Goal: Transaction & Acquisition: Book appointment/travel/reservation

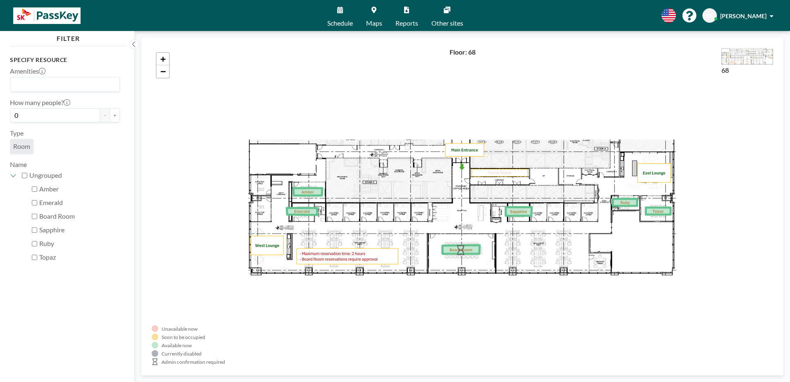
click at [332, 12] on link "Schedule" at bounding box center [339, 15] width 39 height 31
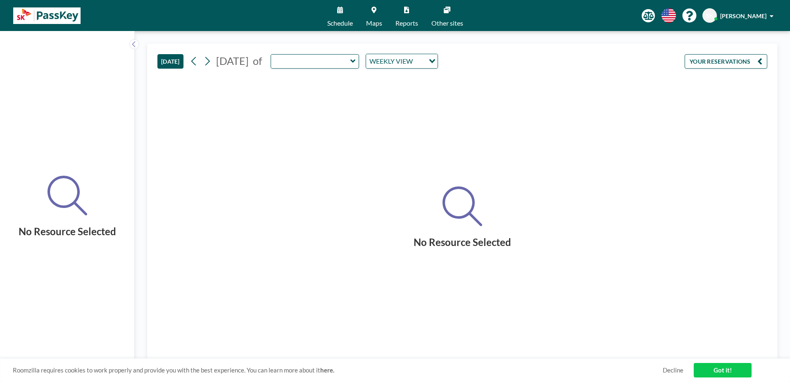
type input "Emerald"
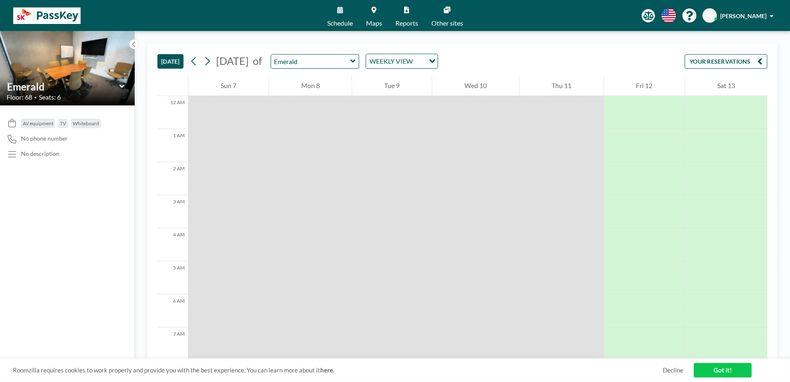
click at [356, 62] on icon at bounding box center [352, 61] width 5 height 8
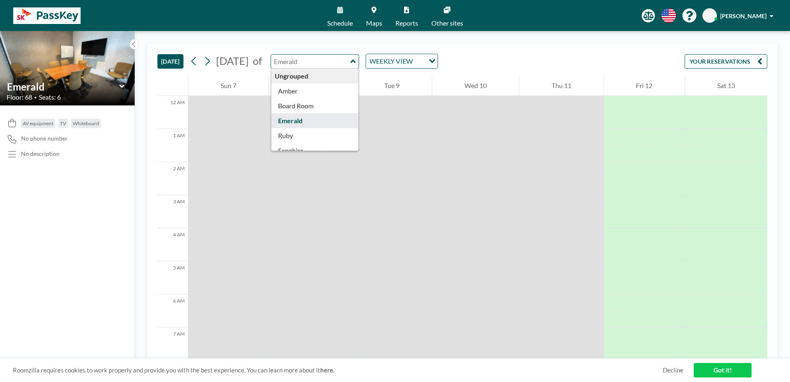
click at [355, 62] on icon at bounding box center [352, 60] width 5 height 3
type input "Emerald"
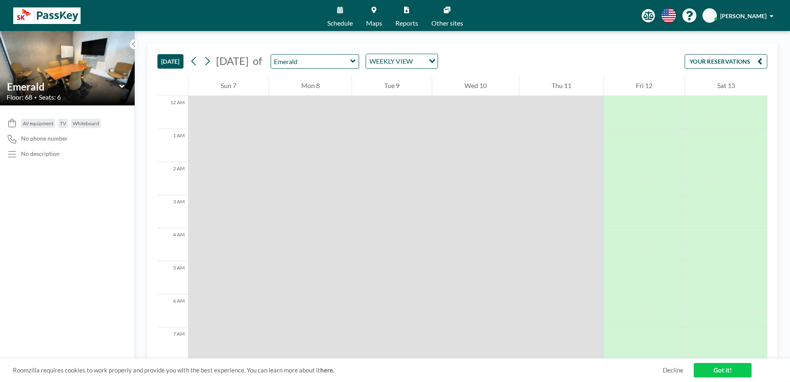
click at [425, 65] on div "WEEKLY VIEW" at bounding box center [395, 60] width 59 height 12
click at [427, 60] on input "Search for option" at bounding box center [397, 61] width 60 height 11
click at [618, 63] on div "[DATE] [DATE] of Emerald WEEKLY VIEW Loading... YOUR RESERVATIONS" at bounding box center [462, 59] width 610 height 31
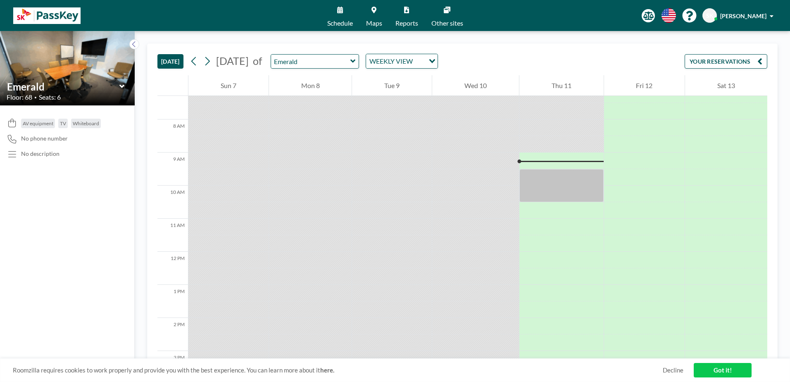
scroll to position [289, 0]
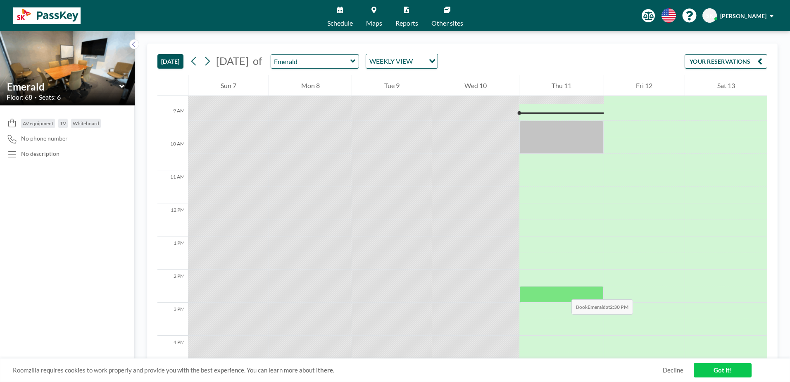
click at [563, 291] on div at bounding box center [561, 294] width 84 height 17
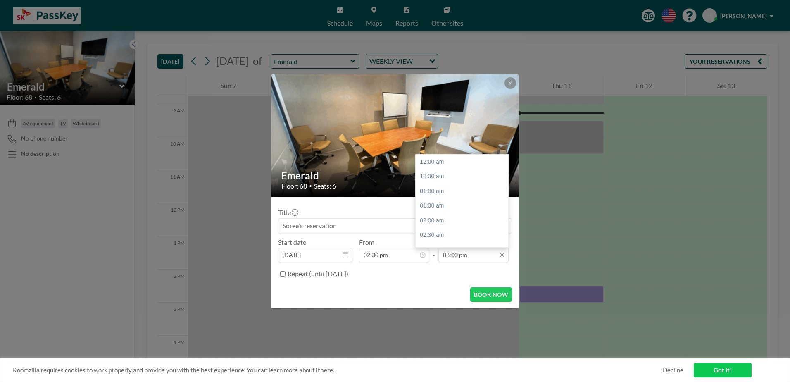
scroll to position [441, 0]
click at [489, 254] on input "03:00 pm" at bounding box center [473, 255] width 70 height 14
click at [439, 170] on div "03:30 pm" at bounding box center [463, 176] width 97 height 15
type input "03:30 pm"
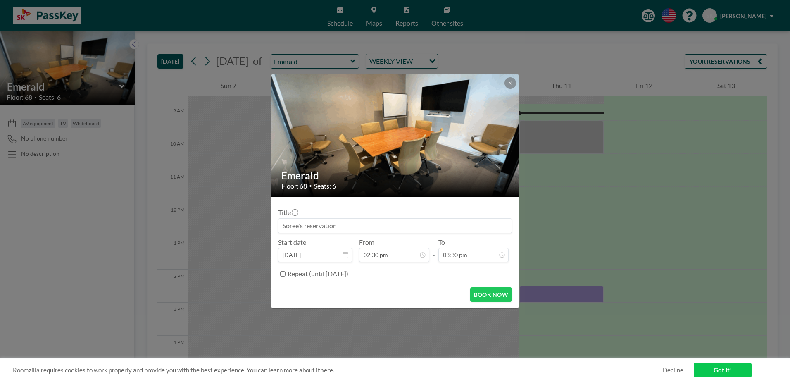
click at [439, 275] on div "Repeat (until [DATE])" at bounding box center [399, 274] width 224 height 14
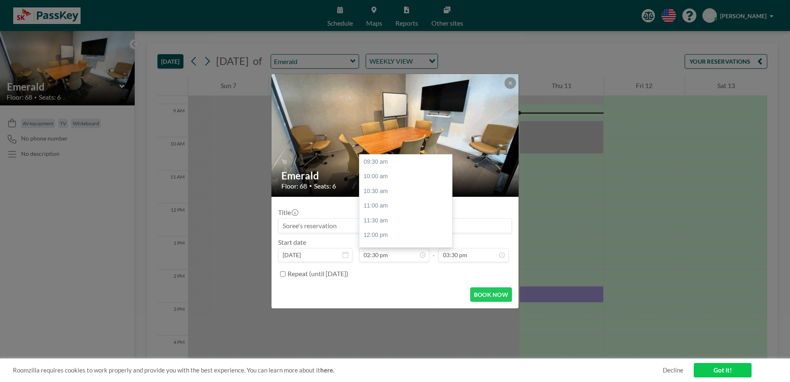
scroll to position [147, 0]
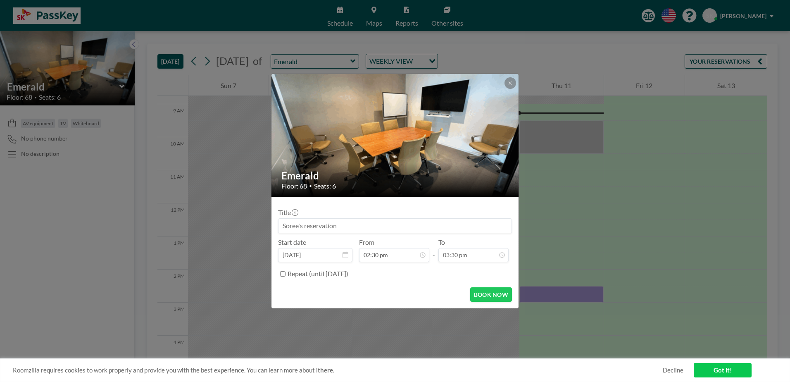
drag, startPoint x: 378, startPoint y: 229, endPoint x: 309, endPoint y: 230, distance: 69.0
click at [309, 230] on input at bounding box center [394, 225] width 233 height 14
click at [321, 223] on input at bounding box center [394, 225] width 233 height 14
click at [339, 218] on input at bounding box center [394, 225] width 233 height 14
click at [339, 224] on input at bounding box center [394, 225] width 233 height 14
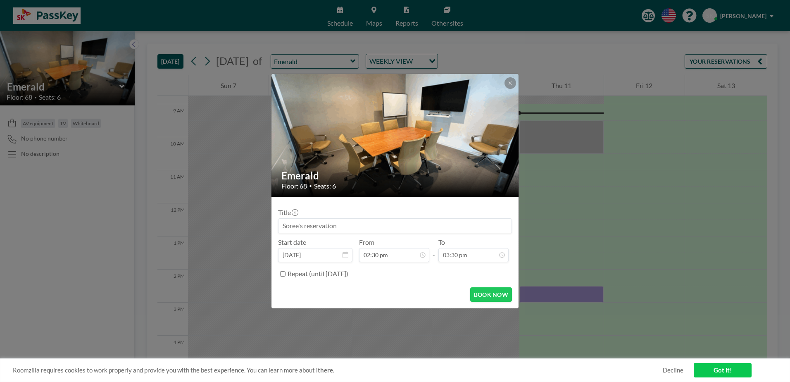
click at [359, 290] on div "BOOK NOW" at bounding box center [395, 294] width 234 height 14
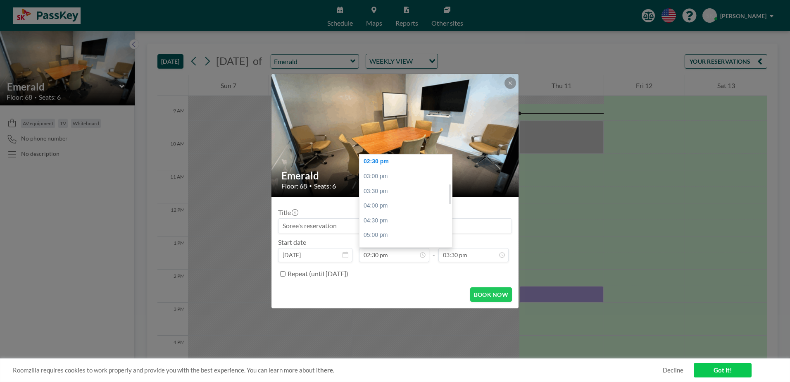
scroll to position [106, 0]
click at [397, 187] on div "02:00 pm" at bounding box center [407, 188] width 97 height 15
type input "02:00 pm"
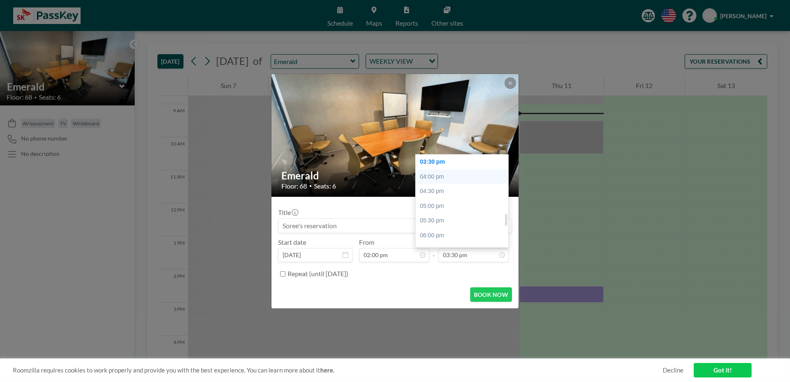
scroll to position [414, 0]
click at [453, 189] on div "03:00 pm" at bounding box center [463, 188] width 97 height 15
type input "03:00 pm"
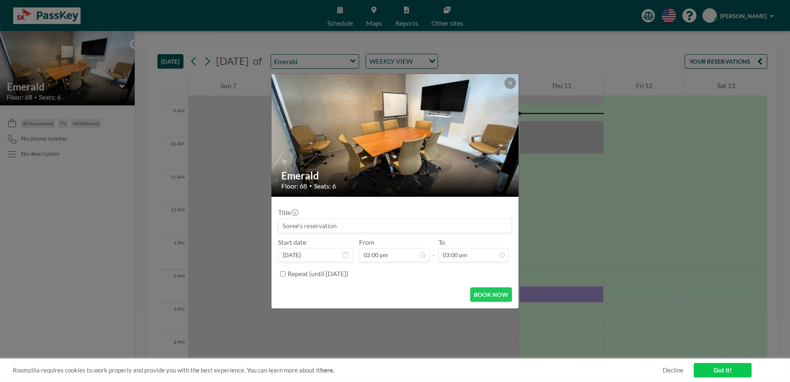
scroll to position [441, 0]
click at [483, 299] on button "BOOK NOW" at bounding box center [491, 294] width 42 height 14
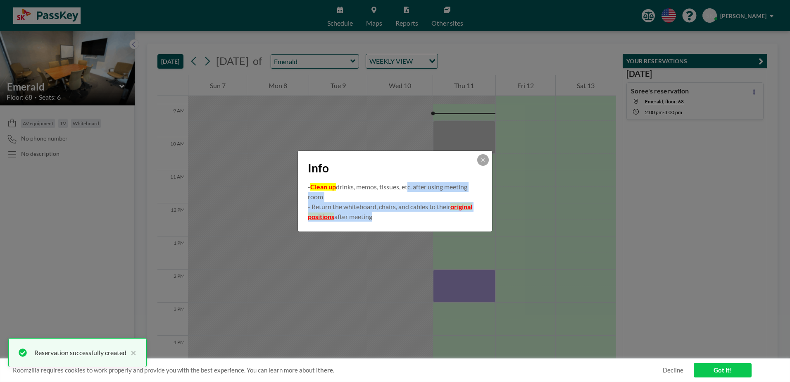
drag, startPoint x: 410, startPoint y: 182, endPoint x: 411, endPoint y: 212, distance: 30.2
click at [411, 212] on div "- Clean up drinks, memos, tissues, etc. after using meeting room - Return the w…" at bounding box center [395, 202] width 174 height 40
click at [411, 212] on p "- Return the whiteboard, chairs, and cables to their original positions after m…" at bounding box center [395, 212] width 174 height 20
click at [410, 208] on p "- Return the whiteboard, chairs, and cables to their original positions after m…" at bounding box center [395, 212] width 174 height 20
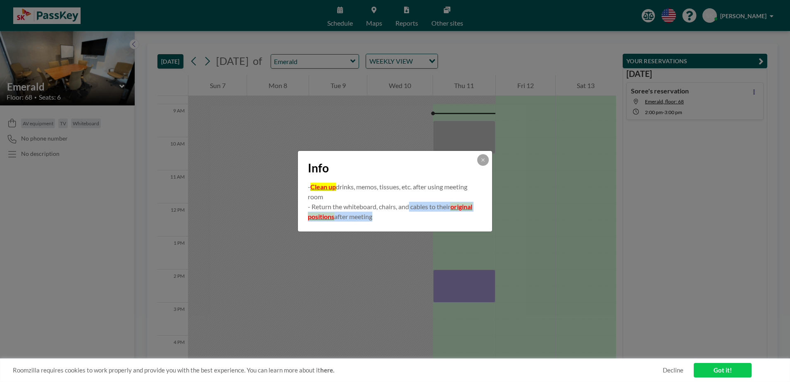
click at [410, 208] on p "- Return the whiteboard, chairs, and cables to their original positions after m…" at bounding box center [395, 212] width 174 height 20
click at [485, 158] on button at bounding box center [483, 160] width 12 height 12
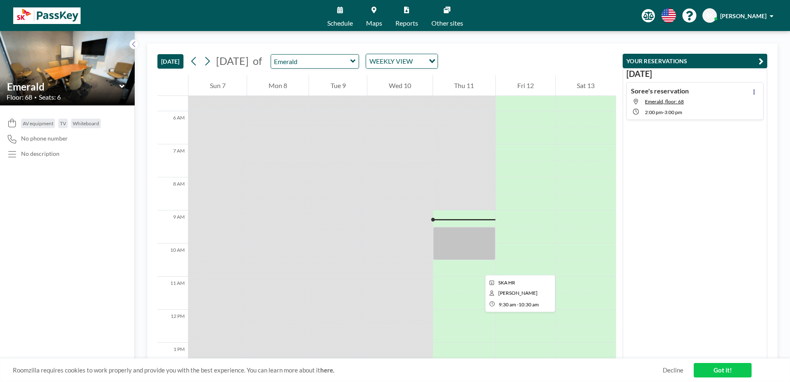
scroll to position [121, 0]
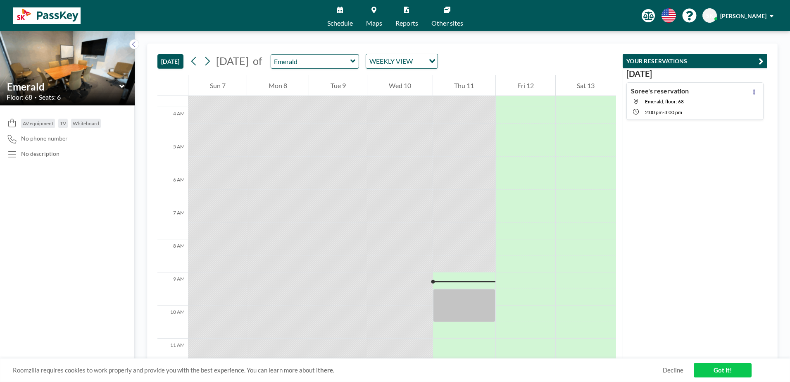
click at [51, 19] on img at bounding box center [46, 15] width 67 height 17
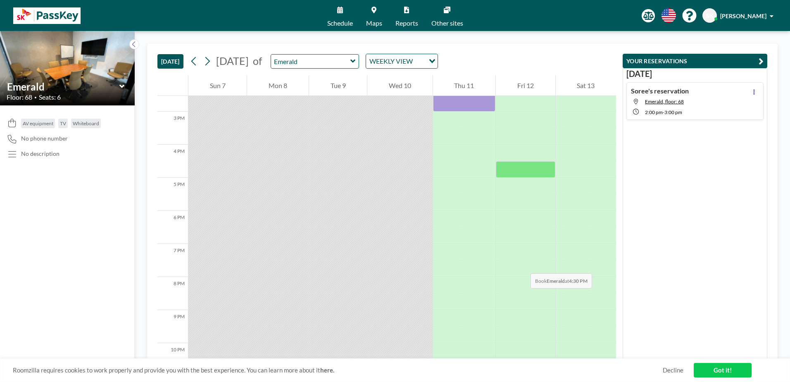
scroll to position [534, 0]
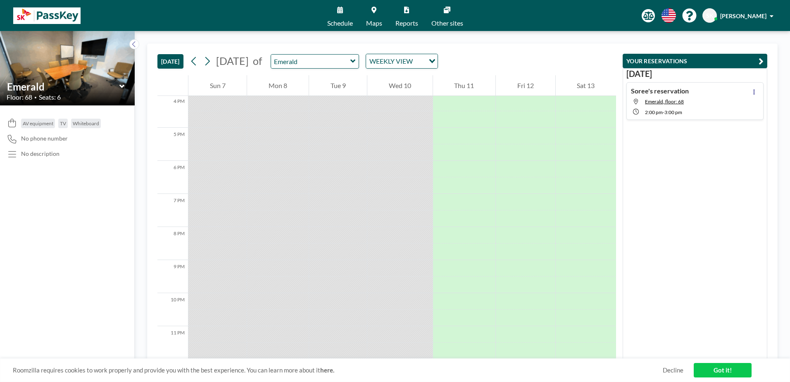
click at [631, 332] on link "Got it!" at bounding box center [722, 370] width 58 height 14
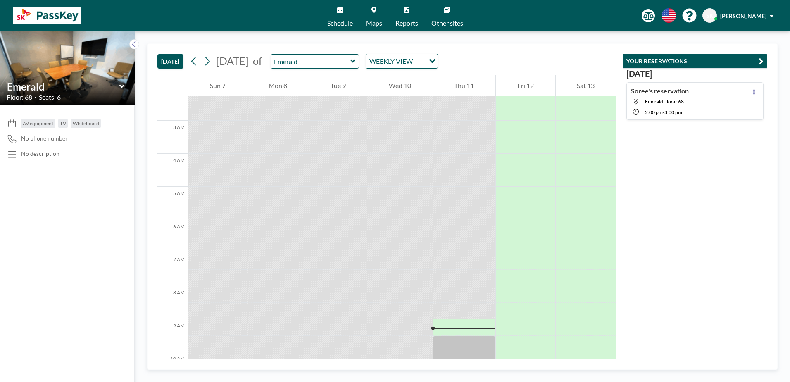
scroll to position [0, 0]
click at [350, 66] on input "text" at bounding box center [310, 62] width 79 height 14
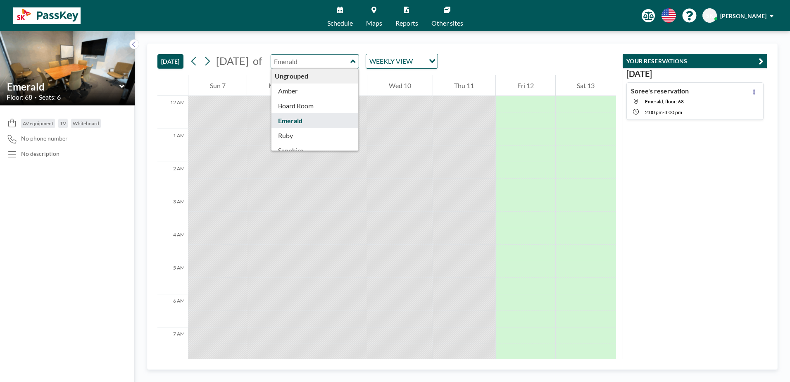
type input "Emerald"
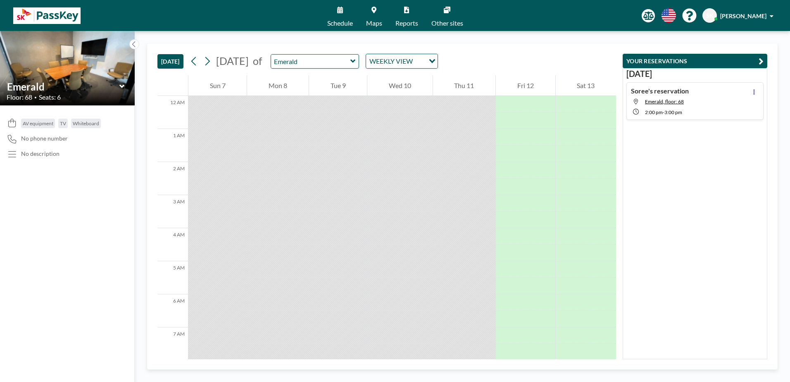
click at [493, 56] on div "[DATE] [DATE] of Emerald WEEKLY VIEW Loading..." at bounding box center [386, 59] width 458 height 31
click at [631, 19] on icon at bounding box center [668, 15] width 14 height 14
click at [631, 17] on icon at bounding box center [668, 15] width 14 height 14
click at [594, 31] on div "Schedule Maps Reports Other sites English Polski 日本語 Española SK [PERSON_NAME]" at bounding box center [395, 15] width 790 height 31
click at [549, 42] on div "[DATE] [DATE] of Emerald WEEKLY VIEW Loading... 12 AM 1 AM 2 AM 3 AM 4 AM 5 AM …" at bounding box center [462, 206] width 655 height 351
